Goal: Task Accomplishment & Management: Use online tool/utility

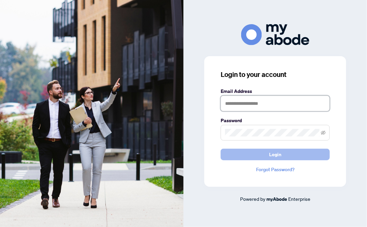
type input "**********"
click at [275, 154] on span "Login" at bounding box center [275, 154] width 12 height 11
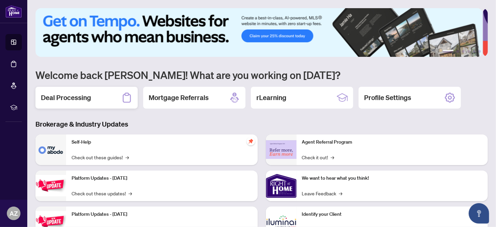
click at [72, 99] on h2 "Deal Processing" at bounding box center [66, 98] width 50 height 10
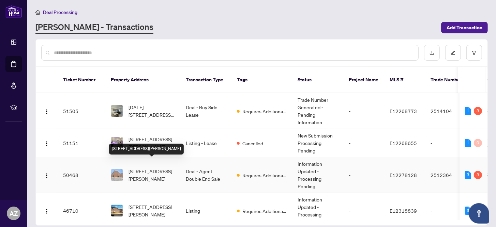
click at [147, 168] on span "[STREET_ADDRESS][PERSON_NAME]" at bounding box center [151, 175] width 46 height 15
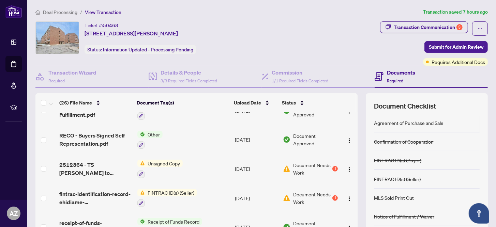
scroll to position [170, 0]
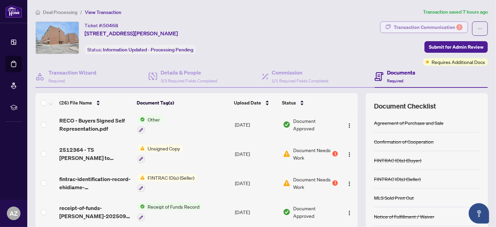
click at [366, 28] on div "Transaction Communication 3" at bounding box center [428, 27] width 69 height 11
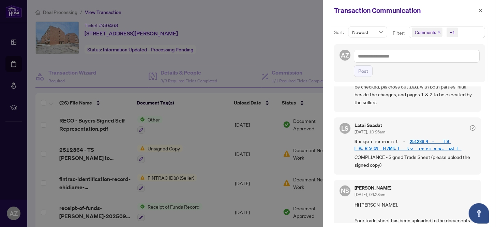
scroll to position [0, 0]
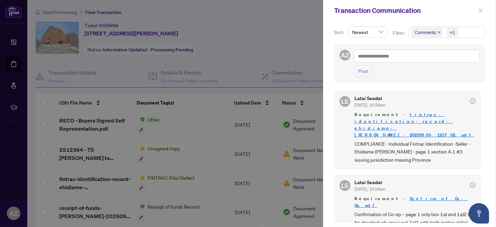
click at [366, 10] on icon "close" at bounding box center [481, 11] width 4 height 4
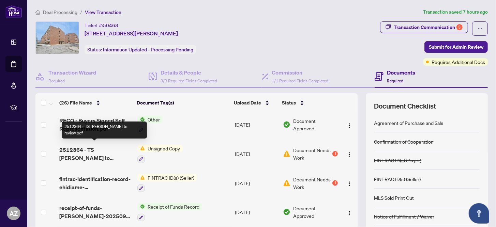
click at [102, 147] on span "2512364 - TS [PERSON_NAME] to review.pdf" at bounding box center [95, 154] width 73 height 16
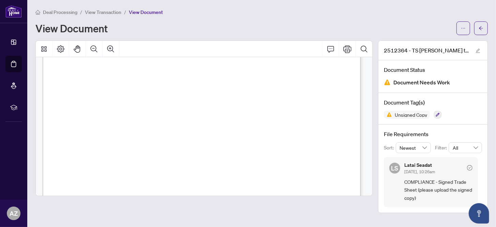
scroll to position [68, 0]
click at [105, 13] on span "View Transaction" at bounding box center [103, 12] width 36 height 6
